Goal: Contribute content

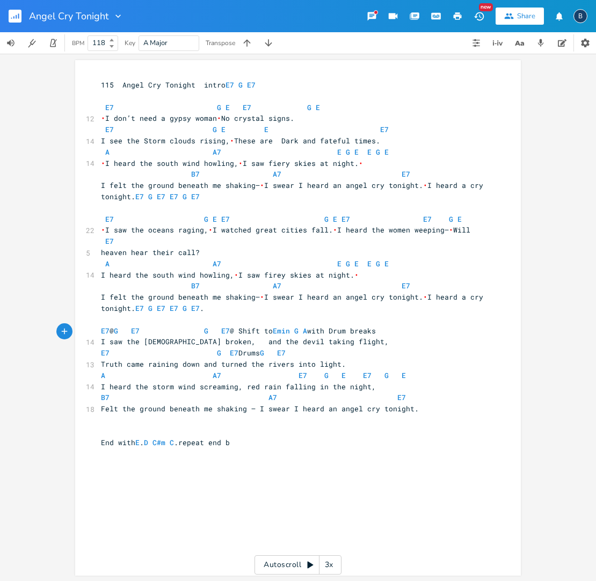
scroll to position [0, 9]
click at [324, 371] on span "G" at bounding box center [326, 376] width 4 height 10
click at [291, 371] on span "A A7 E7 G E E7 G E" at bounding box center [258, 376] width 314 height 10
type textarea "E7 G"
drag, startPoint x: 294, startPoint y: 364, endPoint x: 256, endPoint y: 360, distance: 38.3
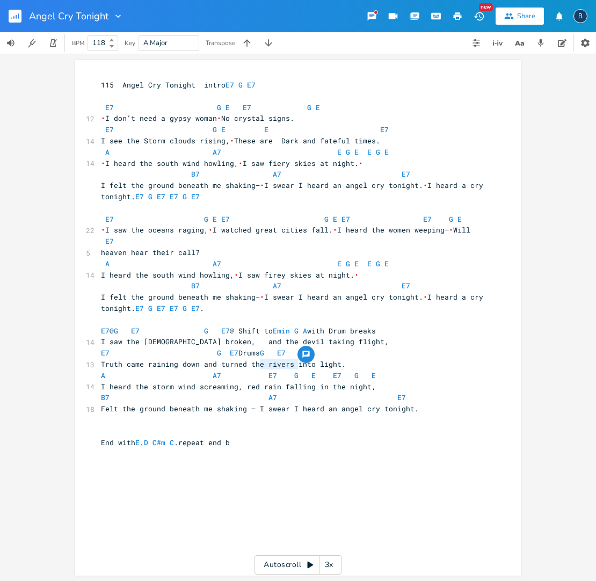
click at [256, 371] on span "A A7 E7 G E E7 G E" at bounding box center [243, 376] width 284 height 10
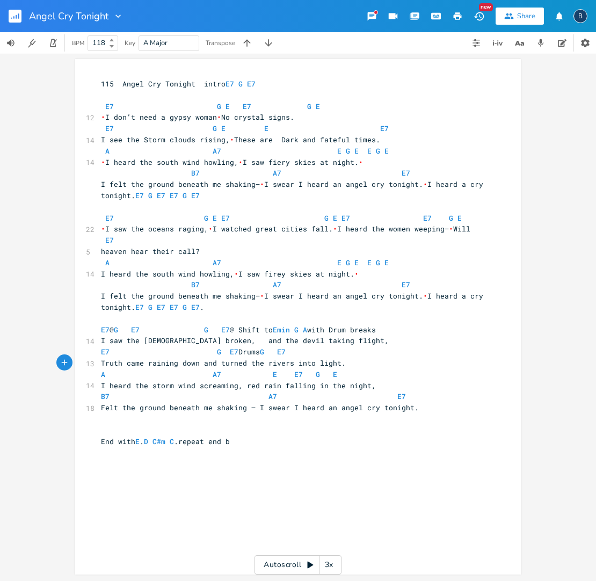
scroll to position [1, 0]
type textarea "E7 G"
drag, startPoint x: 314, startPoint y: 361, endPoint x: 280, endPoint y: 364, distance: 34.4
click at [280, 369] on span "A A7 E E7 G E" at bounding box center [223, 374] width 245 height 10
click at [274, 369] on span "A A7 E E7 G E" at bounding box center [223, 374] width 245 height 10
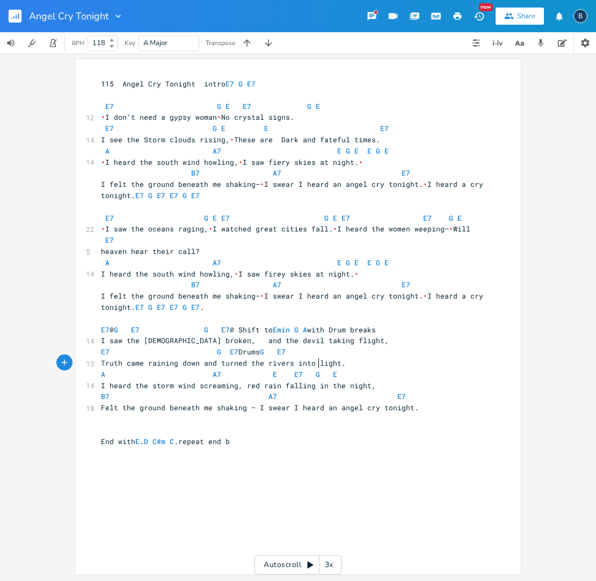
click at [316, 369] on span "A A7 E E7 G E" at bounding box center [223, 374] width 245 height 10
click at [361, 369] on pre "A A7 E" at bounding box center [293, 374] width 388 height 11
type textarea "G"
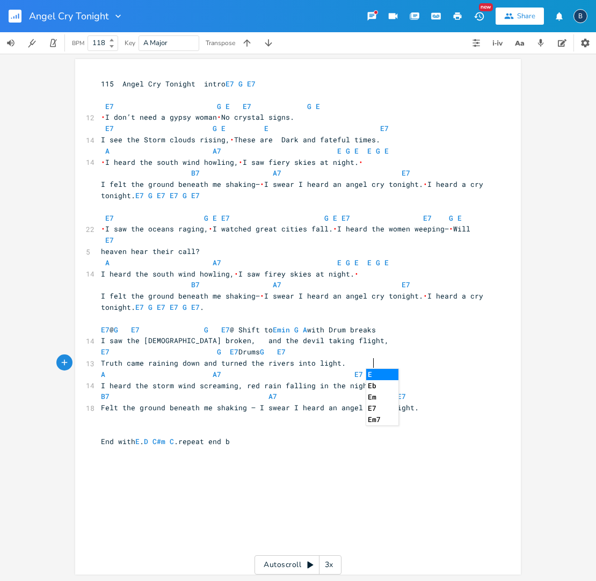
type textarea "7 G E7"
click at [437, 381] on pre "I heard the storm wind screaming, red rain falling in the night," at bounding box center [293, 386] width 388 height 11
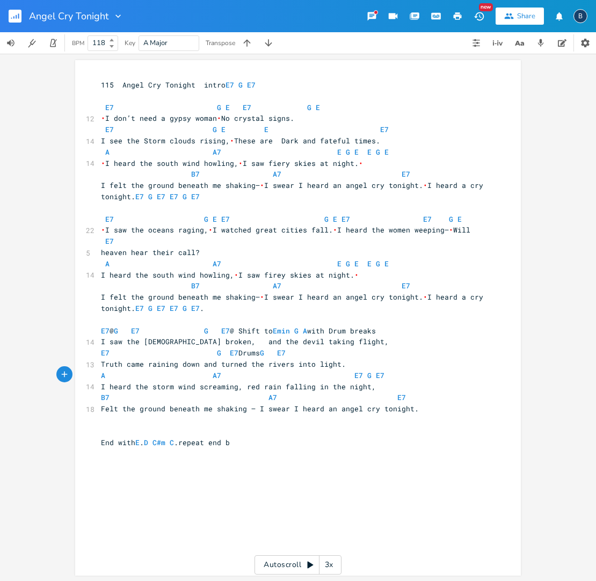
click at [270, 85] on pre "115 Angel Cry Tonight intro E7 G E7" at bounding box center [293, 84] width 388 height 11
click at [106, 326] on span "E7 @ G E7 G E7 @ Shift to Emin G A with Drum breaks" at bounding box center [238, 331] width 275 height 10
type textarea "min"
click at [229, 326] on span "Emin @ G E7 G E7 @ Shift to Emin G A with Drum breaks" at bounding box center [243, 331] width 284 height 10
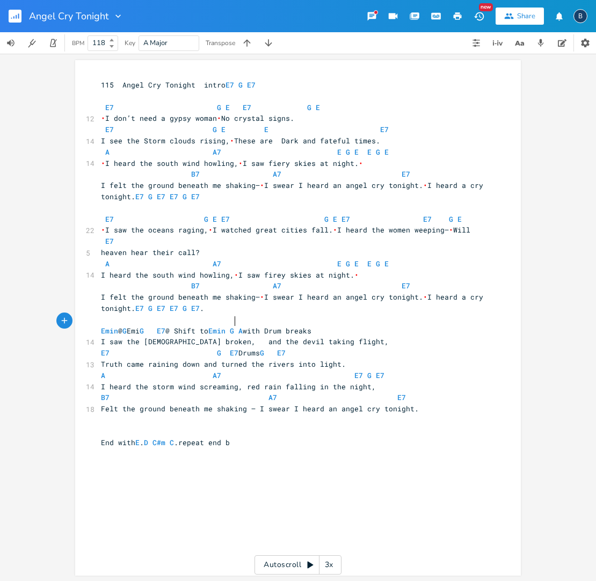
type textarea "min"
click at [109, 354] on span "E7 G E7 Drums G E7" at bounding box center [197, 353] width 193 height 10
type textarea "min"
click at [237, 351] on span "Emin G E7 Drums G E7" at bounding box center [200, 353] width 198 height 10
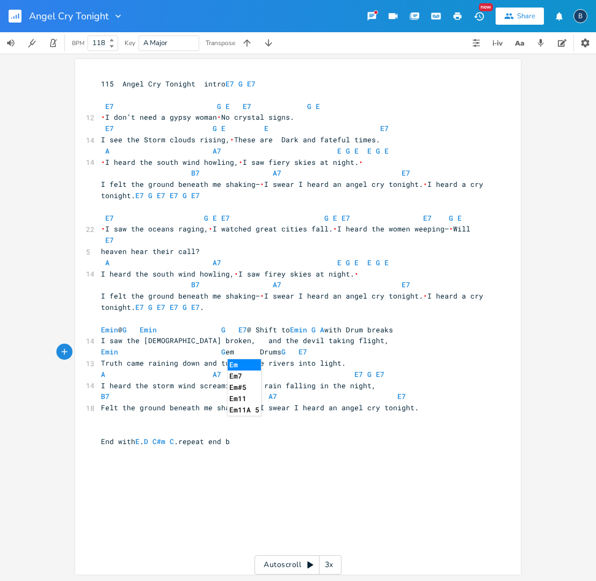
scroll to position [0, 0]
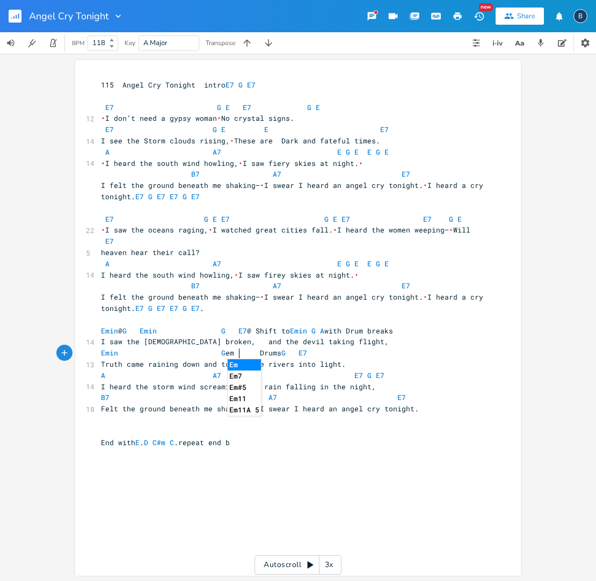
type textarea "em"
click at [242, 376] on li "Em7" at bounding box center [244, 376] width 33 height 11
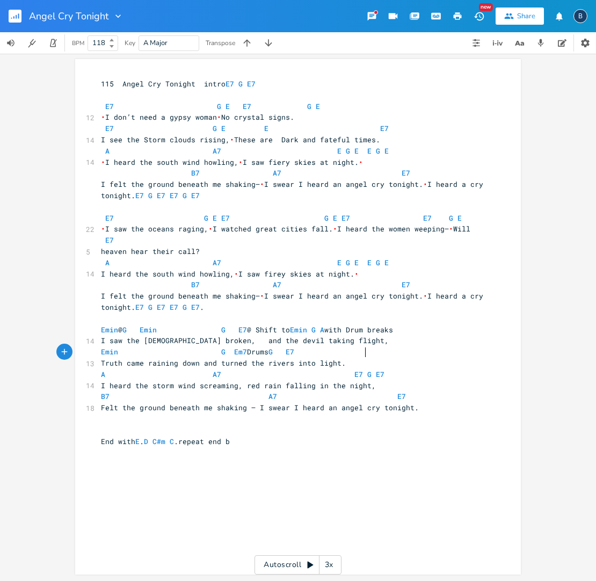
click at [303, 350] on span "Emin G Em7 Drums G E7" at bounding box center [202, 352] width 202 height 10
type textarea "min7"
click at [354, 372] on span "A A7 E7 G E7" at bounding box center [243, 374] width 284 height 10
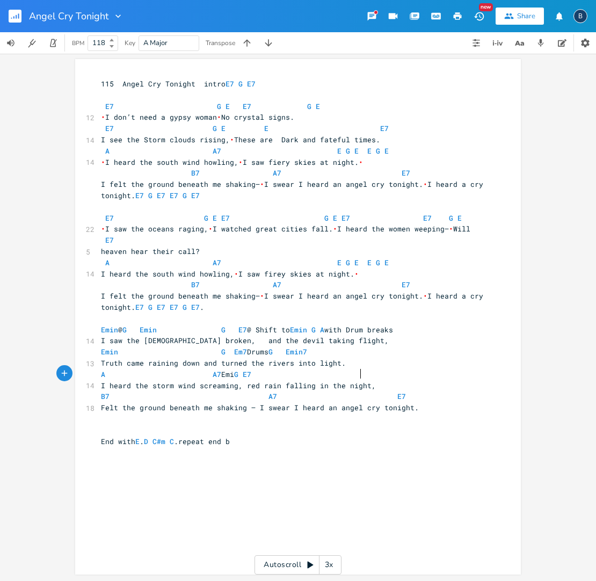
scroll to position [0, 10]
type textarea "min7"
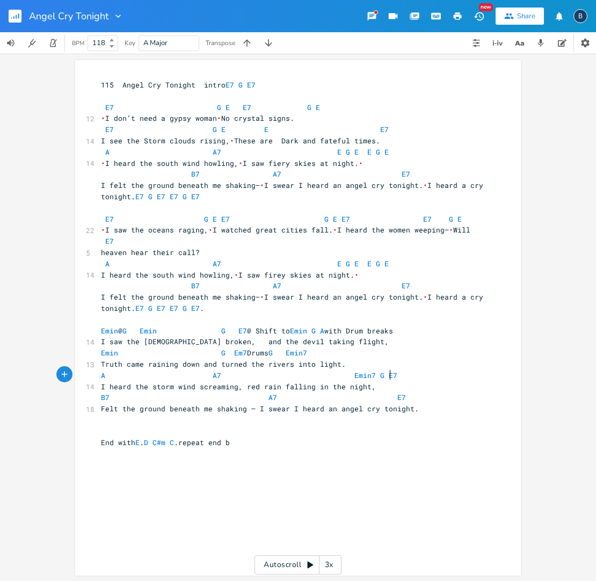
scroll to position [1, 0]
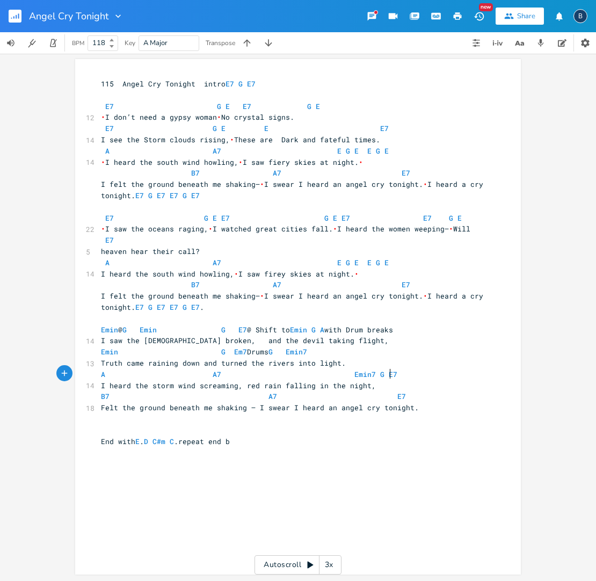
click at [389, 373] on pre "A A7 Emin7 G E7" at bounding box center [293, 374] width 388 height 11
type textarea "min7"
click at [395, 393] on pre "B7 A7 E7" at bounding box center [293, 396] width 388 height 11
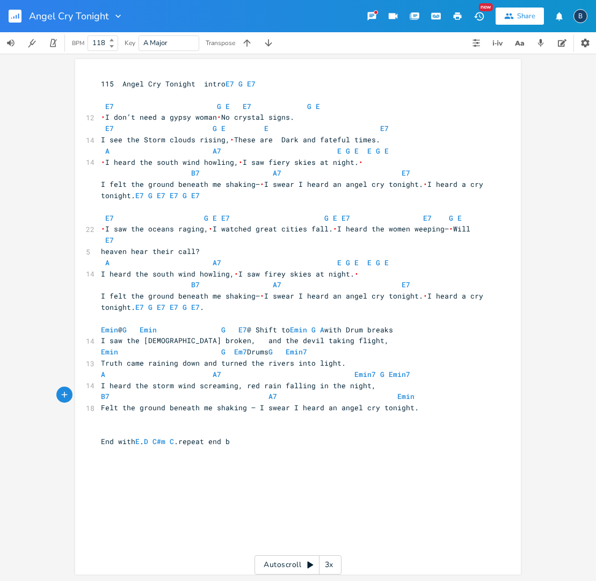
type textarea "min7"
